Goal: Use online tool/utility: Utilize a website feature to perform a specific function

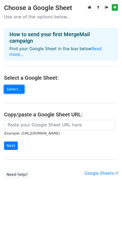
click at [10, 89] on link "Select..." at bounding box center [14, 89] width 20 height 8
click at [12, 91] on link "Select..." at bounding box center [14, 89] width 20 height 8
click at [14, 88] on link "Select..." at bounding box center [14, 89] width 20 height 8
